Goal: Task Accomplishment & Management: Manage account settings

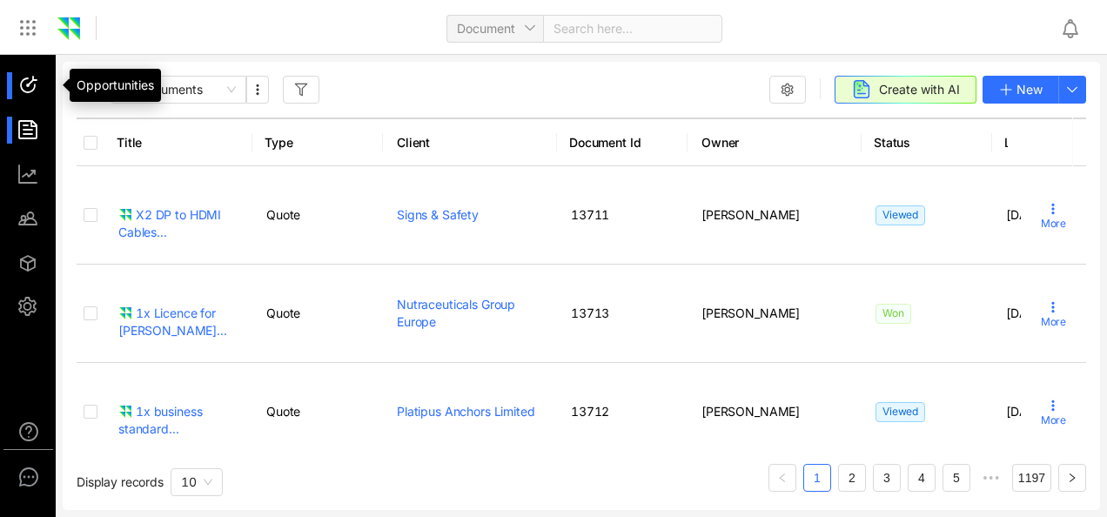
click at [34, 84] on div at bounding box center [35, 85] width 37 height 27
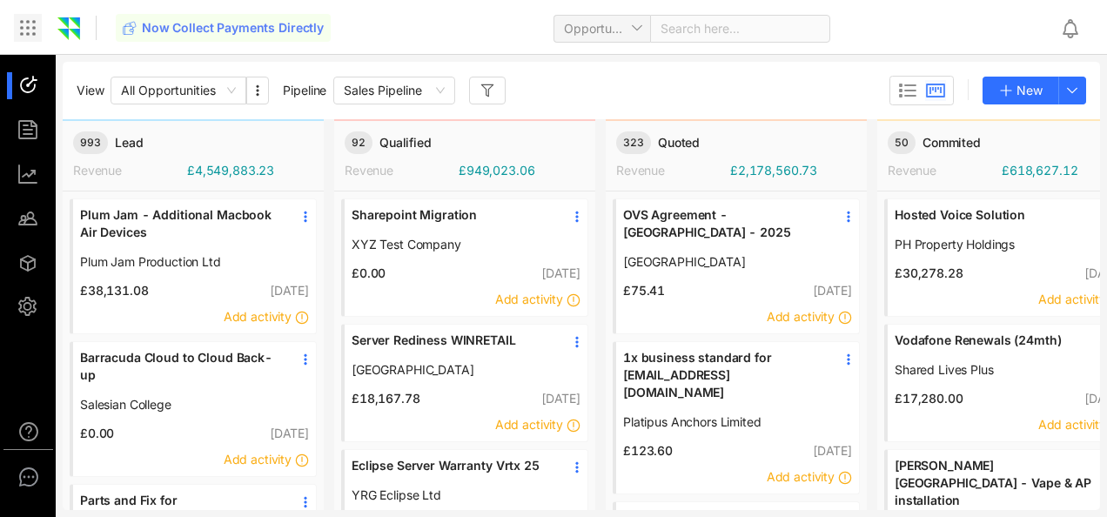
click at [24, 31] on icon at bounding box center [27, 27] width 21 height 21
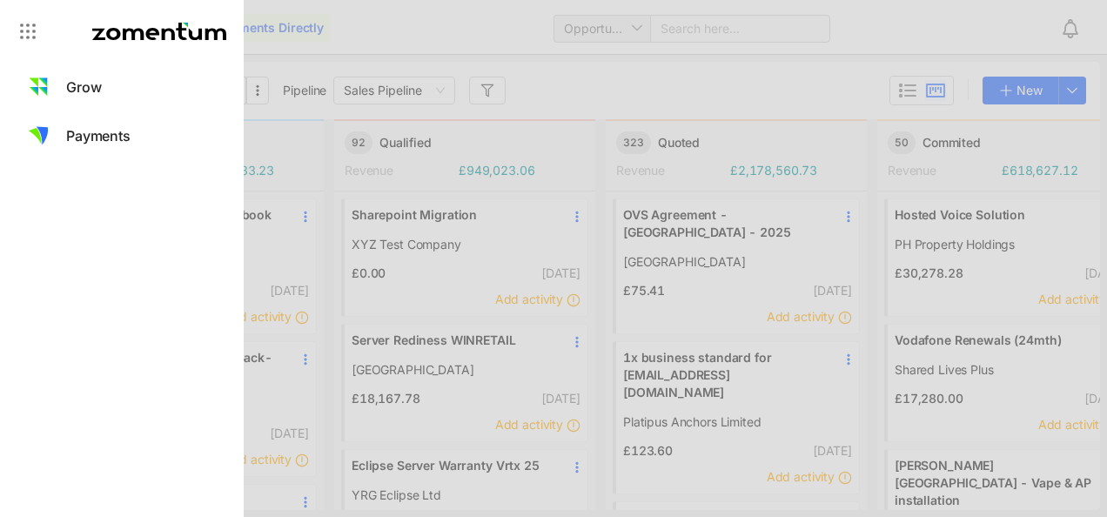
click at [155, 24] on icon at bounding box center [159, 31] width 134 height 17
click at [25, 26] on icon at bounding box center [27, 31] width 21 height 21
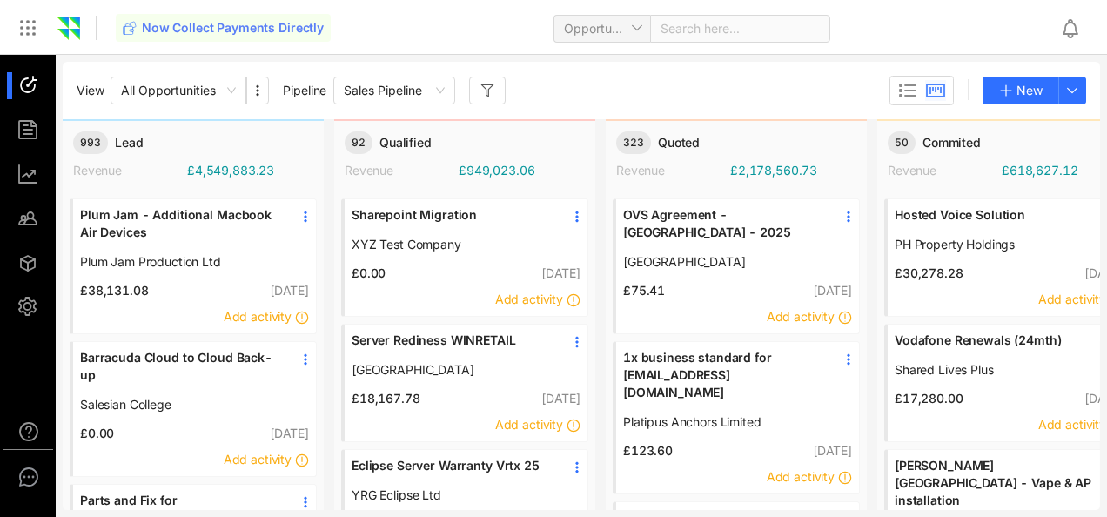
click at [25, 26] on icon at bounding box center [27, 27] width 21 height 21
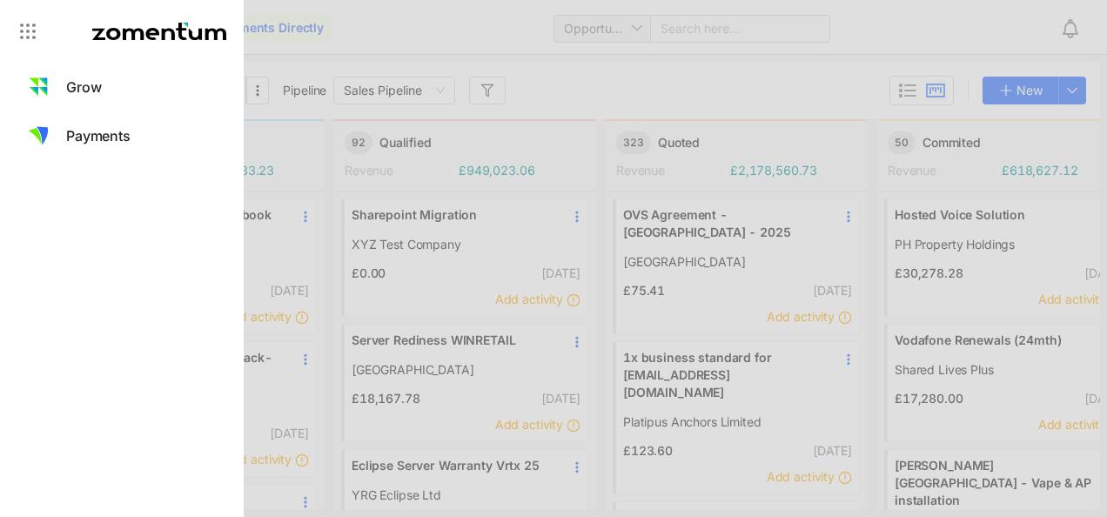
click at [422, 15] on div at bounding box center [553, 258] width 1107 height 517
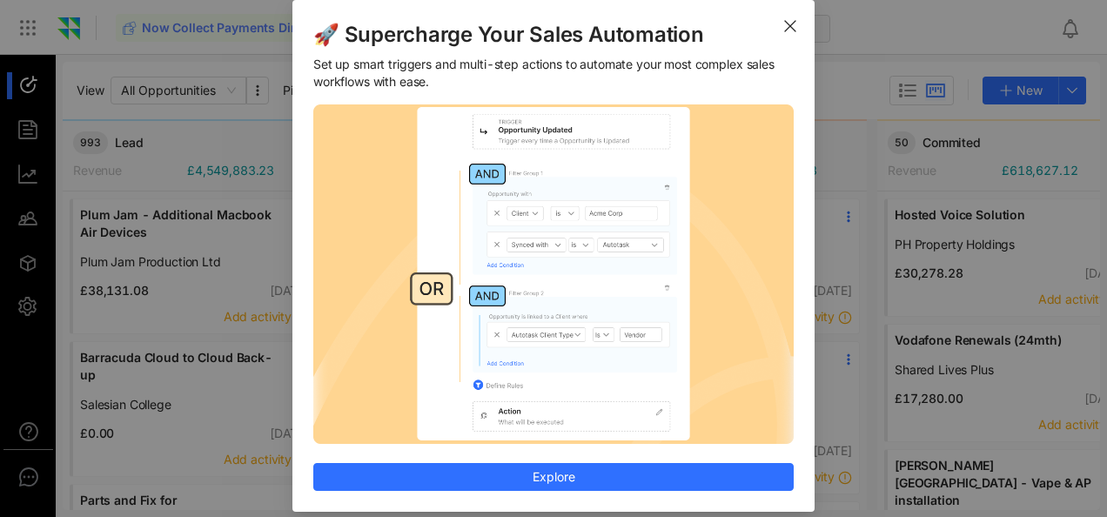
click at [784, 21] on icon "Close" at bounding box center [790, 26] width 14 height 14
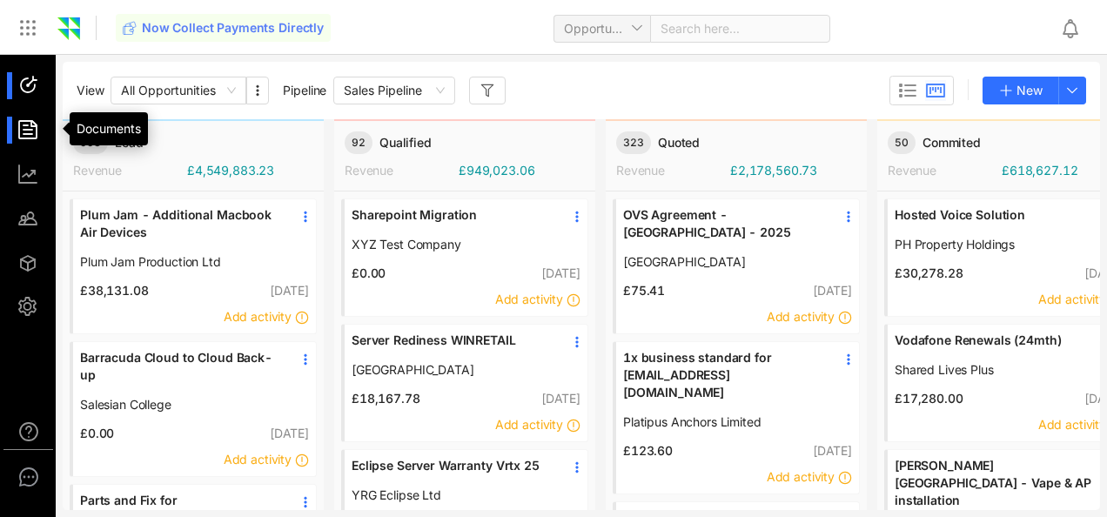
click at [33, 129] on div at bounding box center [35, 130] width 37 height 27
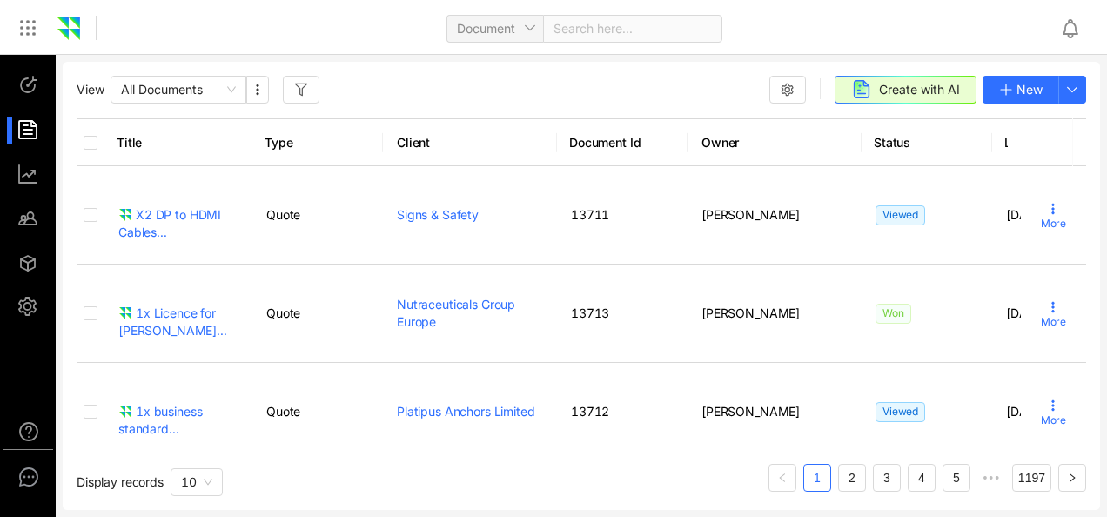
click at [30, 292] on ul at bounding box center [28, 196] width 57 height 283
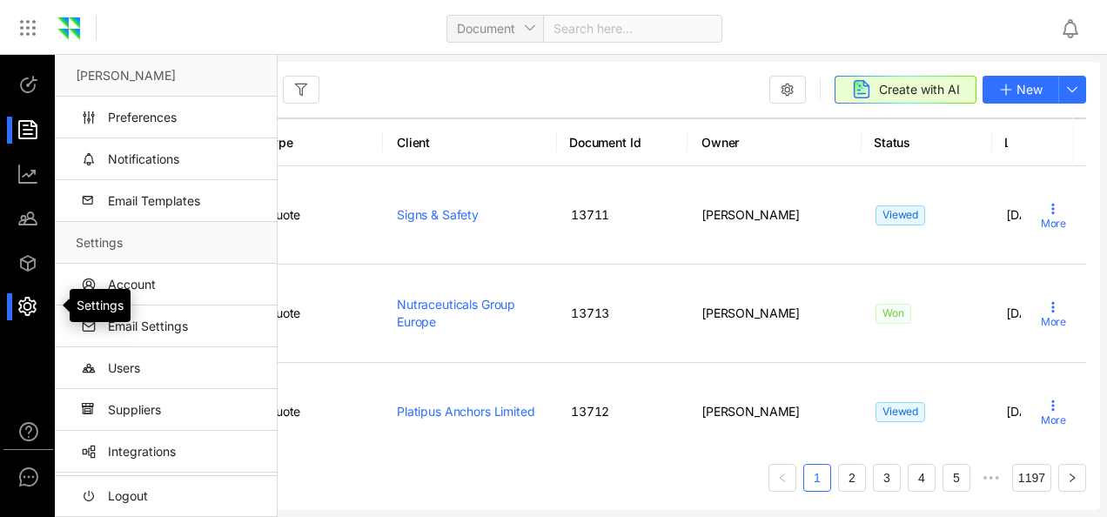
click at [30, 299] on div at bounding box center [35, 306] width 37 height 27
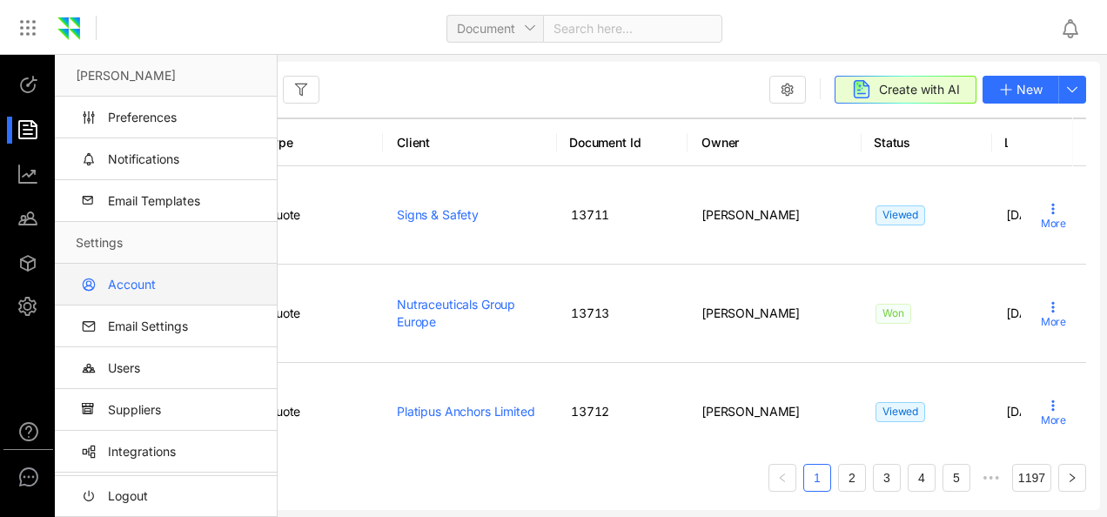
click at [123, 266] on link "Account" at bounding box center [169, 285] width 187 height 42
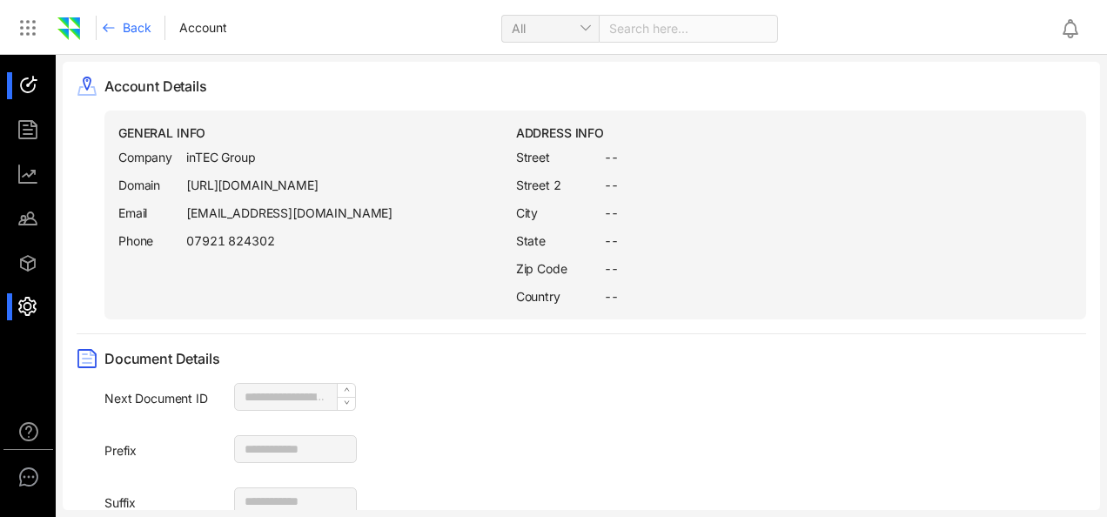
click at [29, 85] on div at bounding box center [35, 85] width 37 height 27
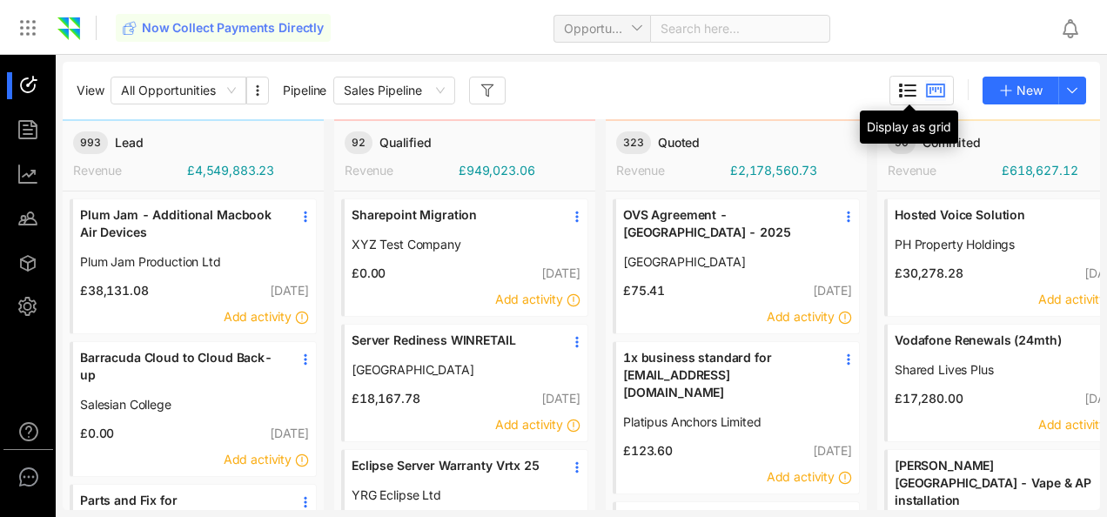
click at [898, 91] on icon at bounding box center [907, 90] width 21 height 21
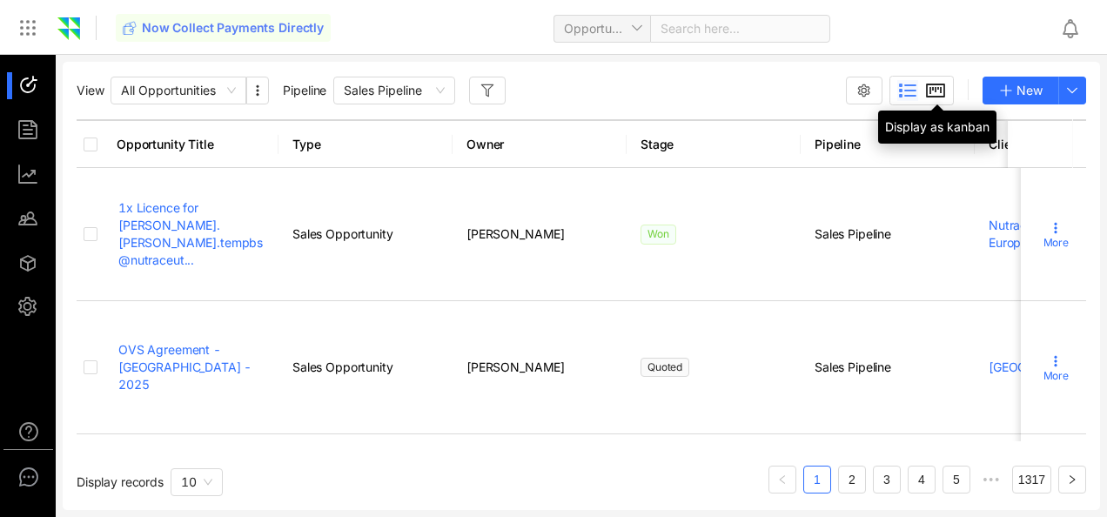
click at [946, 84] on icon at bounding box center [935, 90] width 21 height 21
